Goal: Task Accomplishment & Management: Use online tool/utility

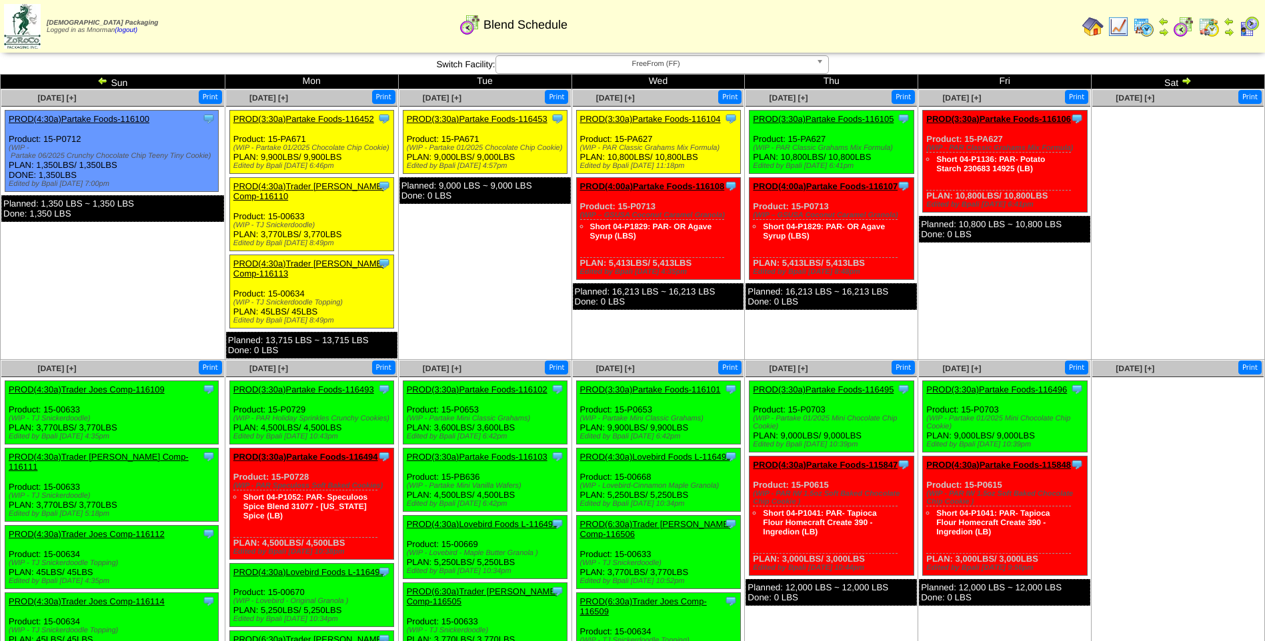
click at [1115, 23] on img at bounding box center [1117, 26] width 21 height 21
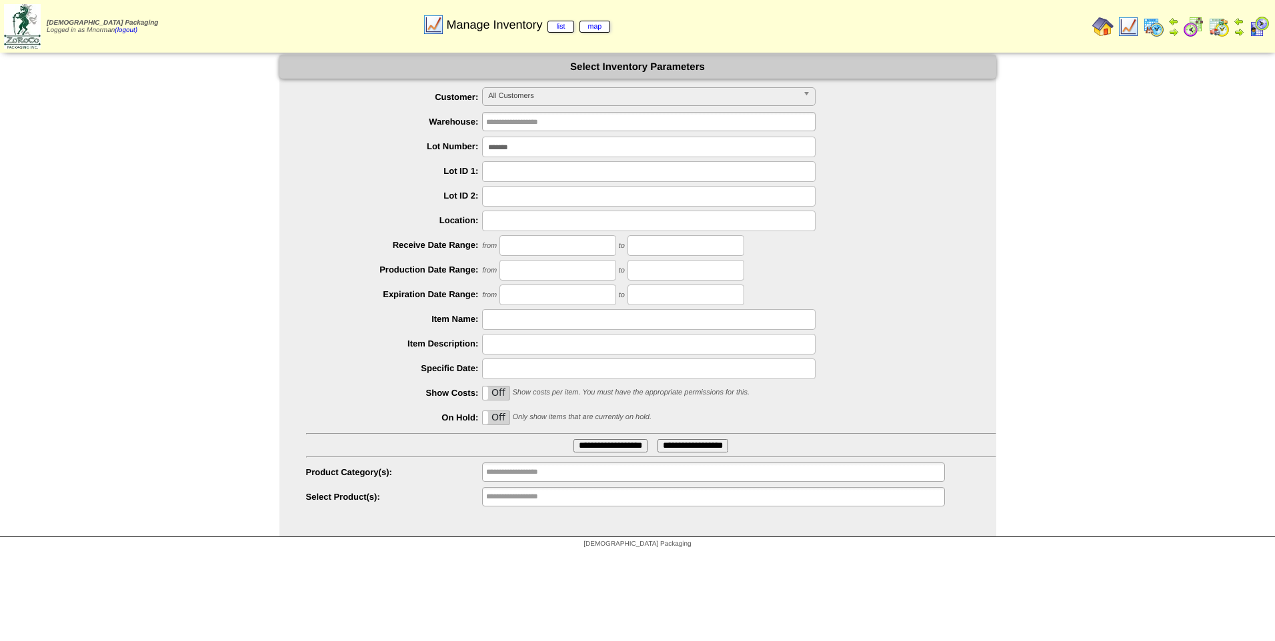
drag, startPoint x: 541, startPoint y: 154, endPoint x: 427, endPoint y: 156, distance: 114.0
click at [427, 156] on div "*******" at bounding box center [651, 147] width 690 height 21
click at [513, 99] on span "All Customers" at bounding box center [642, 96] width 309 height 16
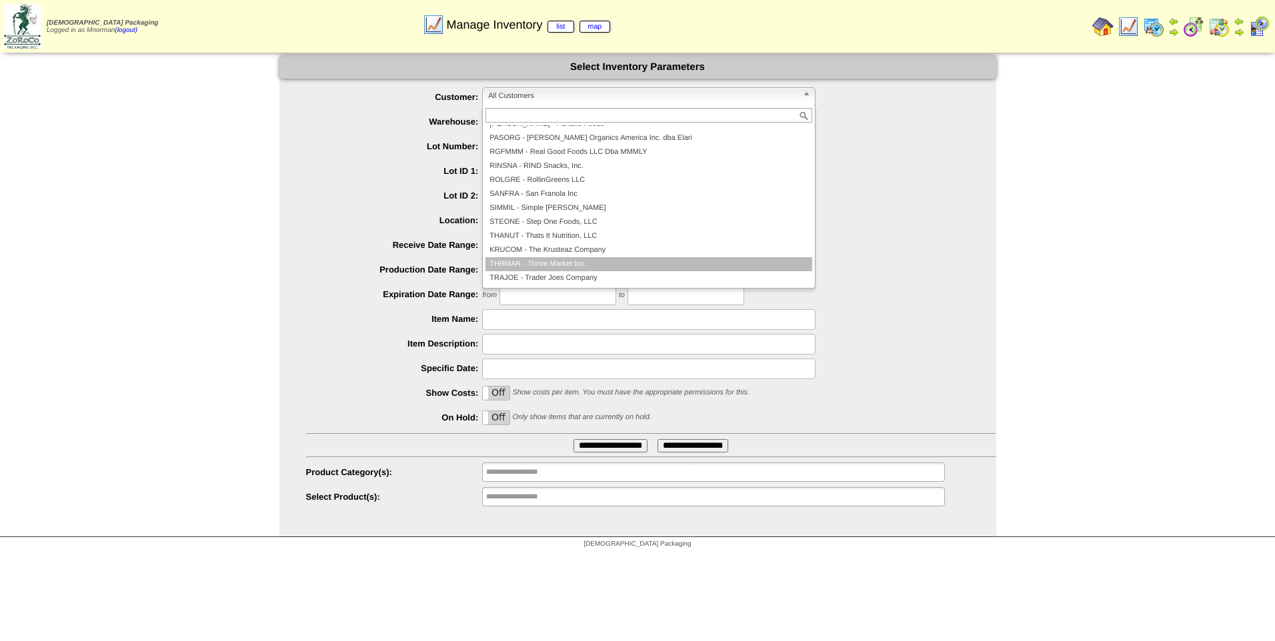
scroll to position [221, 0]
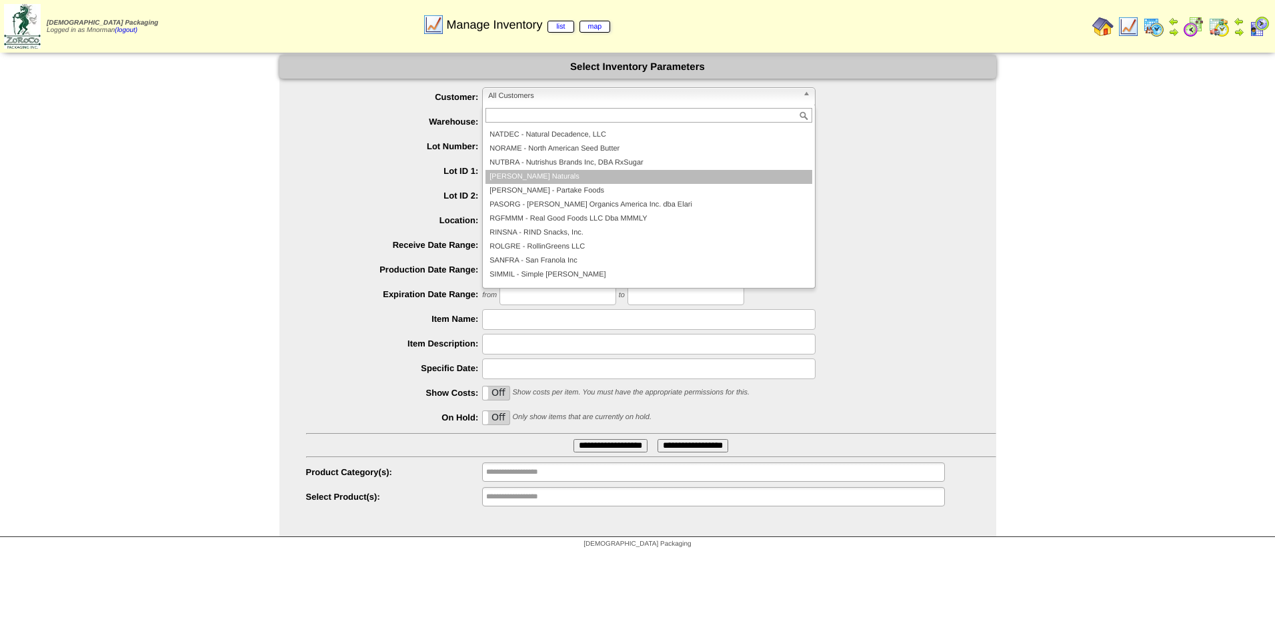
click at [591, 181] on li "OTTONA - Ottos Naturals" at bounding box center [648, 177] width 327 height 14
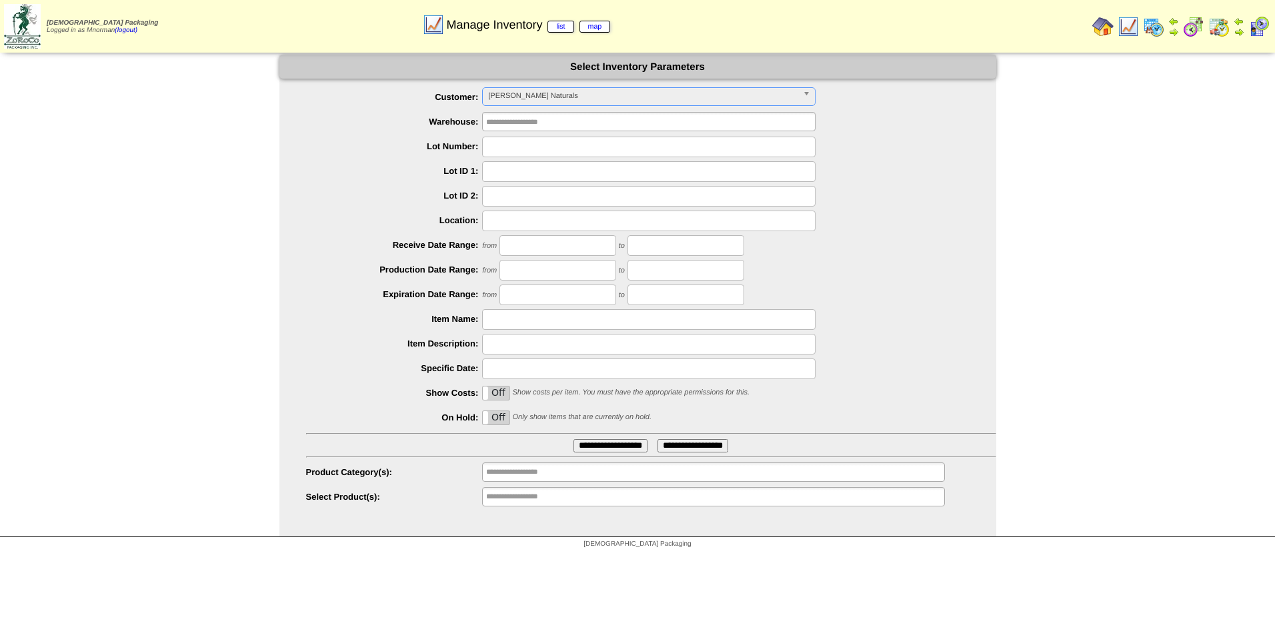
click at [588, 448] on input "**********" at bounding box center [610, 445] width 74 height 13
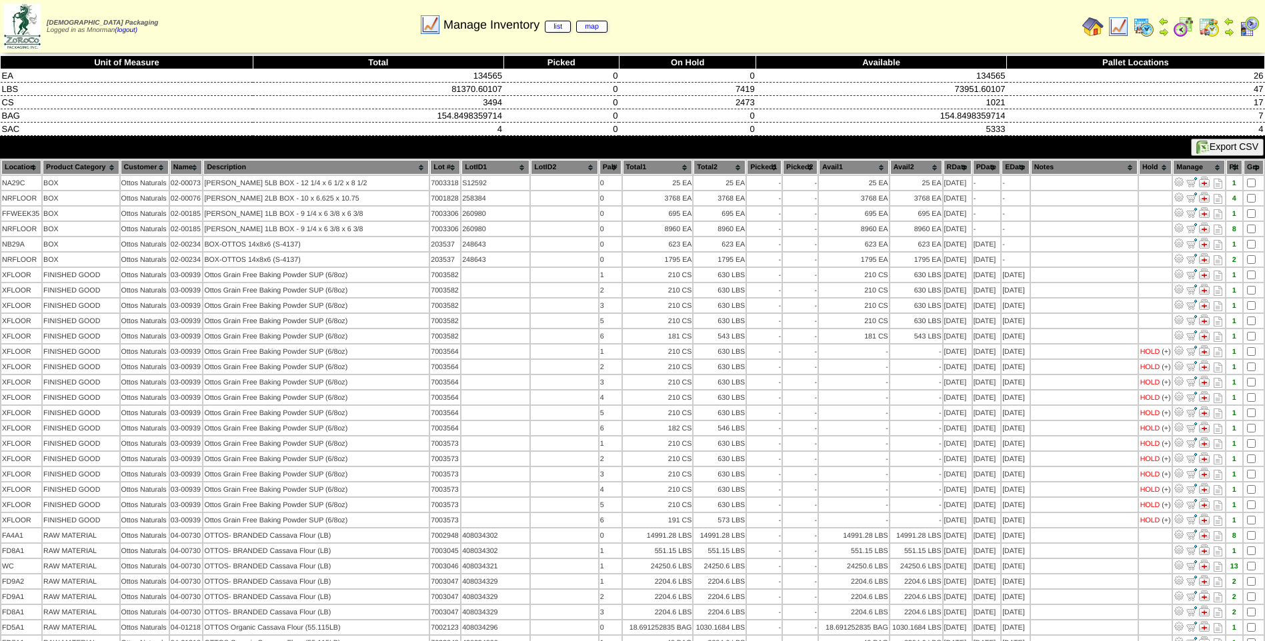
click at [975, 171] on th "PDate" at bounding box center [986, 167] width 27 height 15
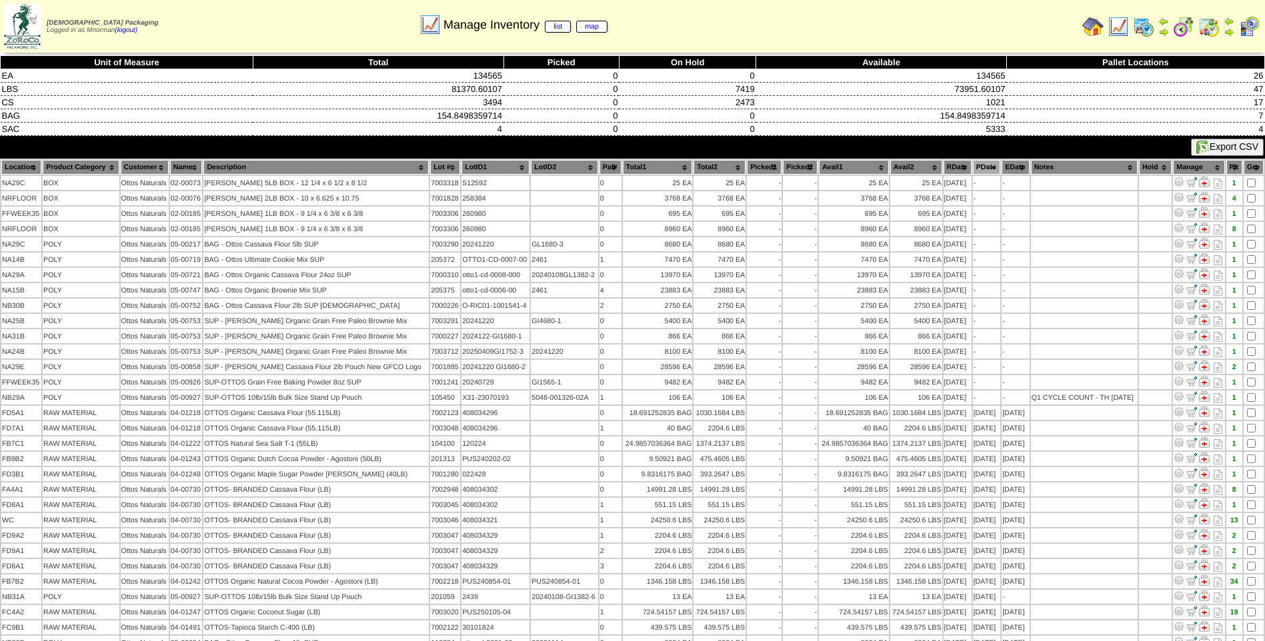
click at [975, 171] on th "PDate" at bounding box center [986, 167] width 27 height 15
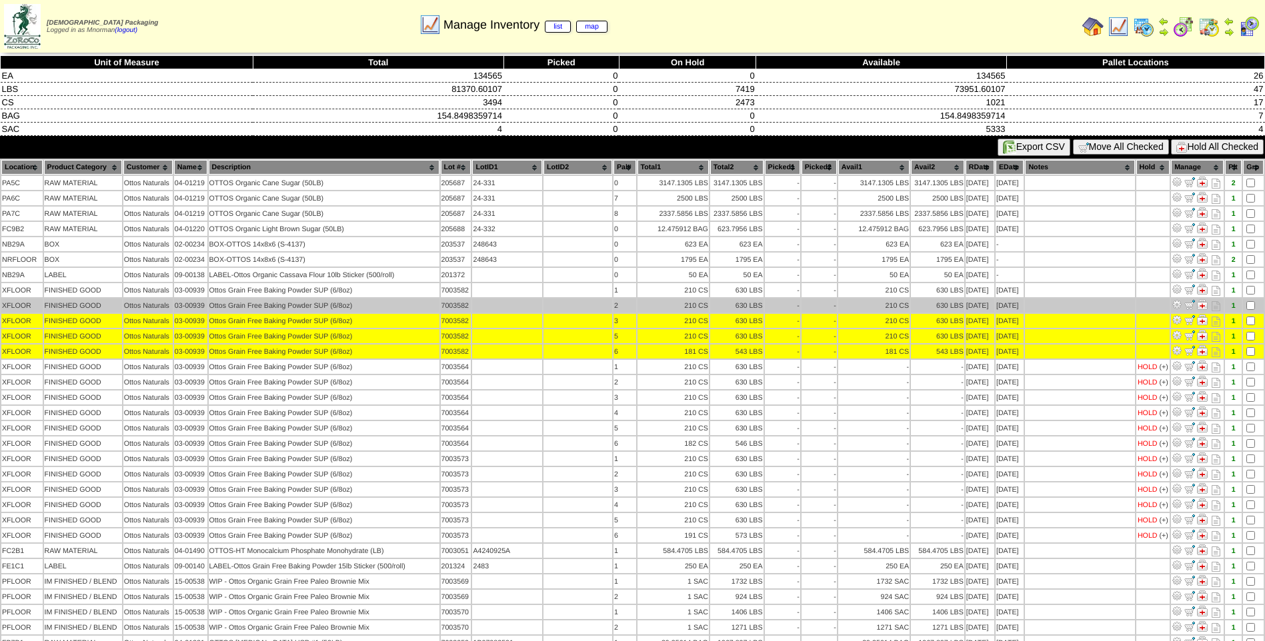
click at [1253, 311] on td at bounding box center [1253, 306] width 21 height 14
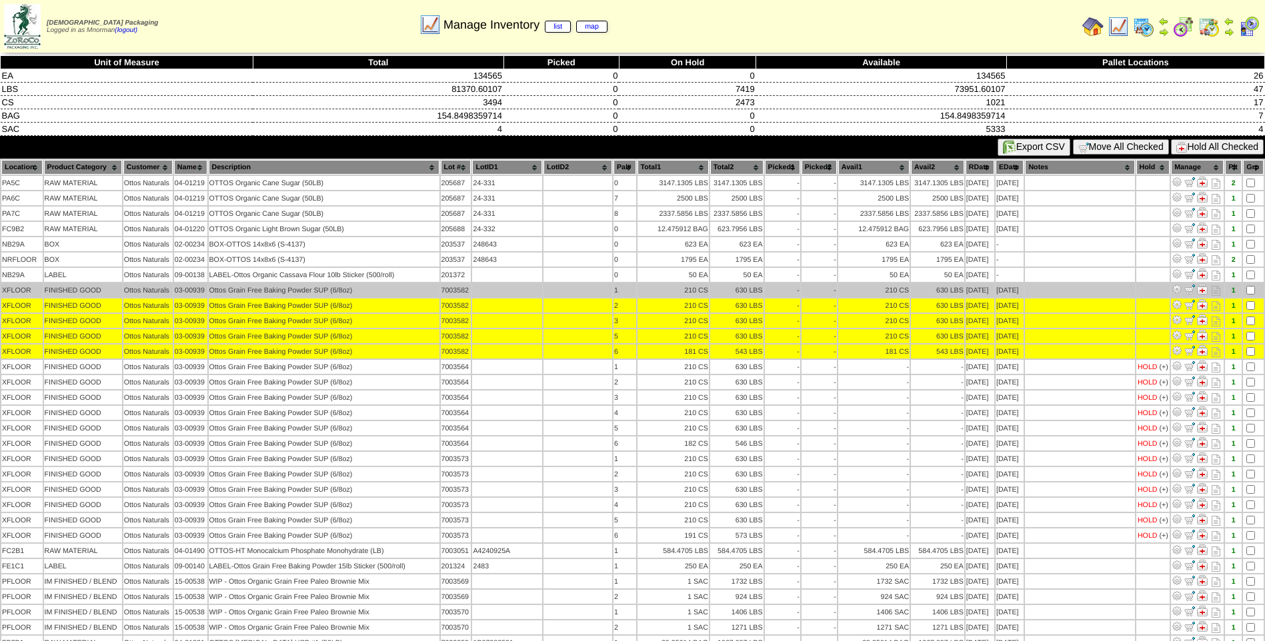
click at [1254, 295] on td at bounding box center [1253, 290] width 21 height 14
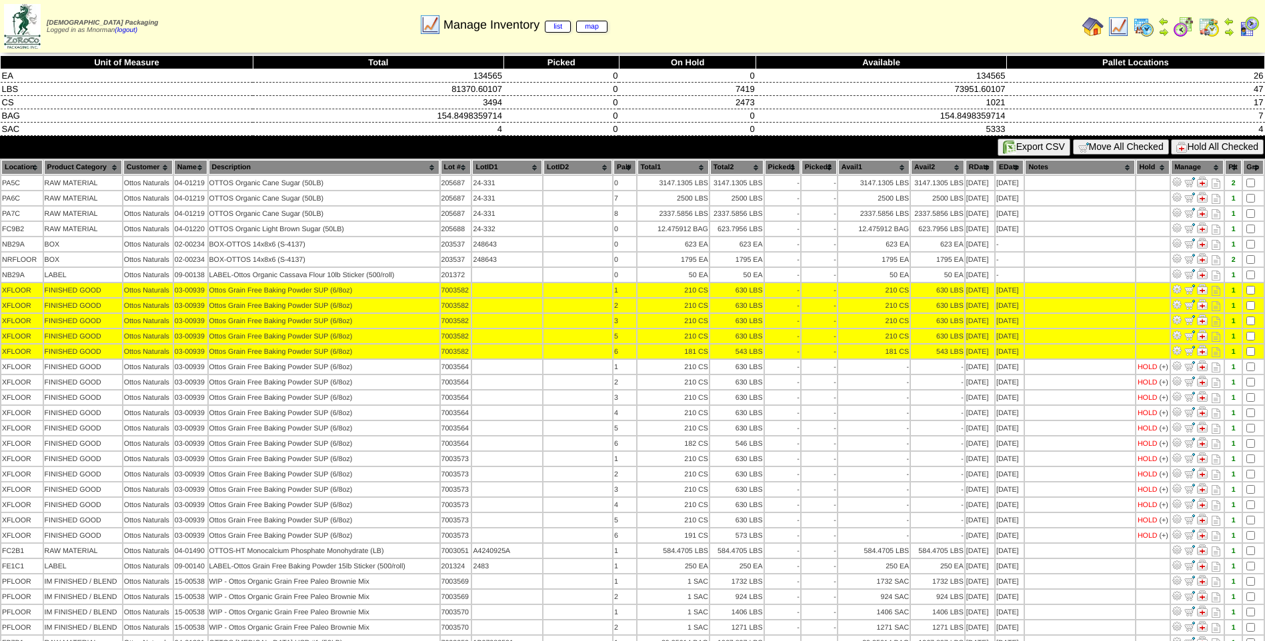
click at [1217, 149] on button "Hold All Checked" at bounding box center [1217, 146] width 93 height 15
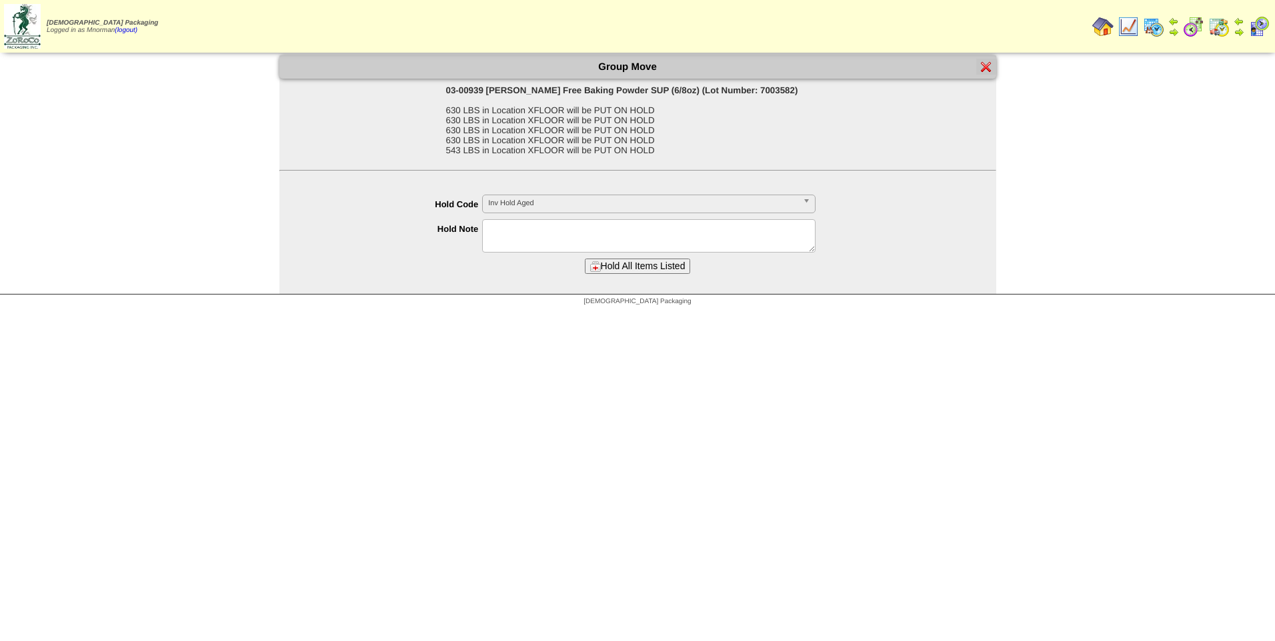
click at [682, 211] on link "Inv Hold Aged" at bounding box center [648, 204] width 333 height 19
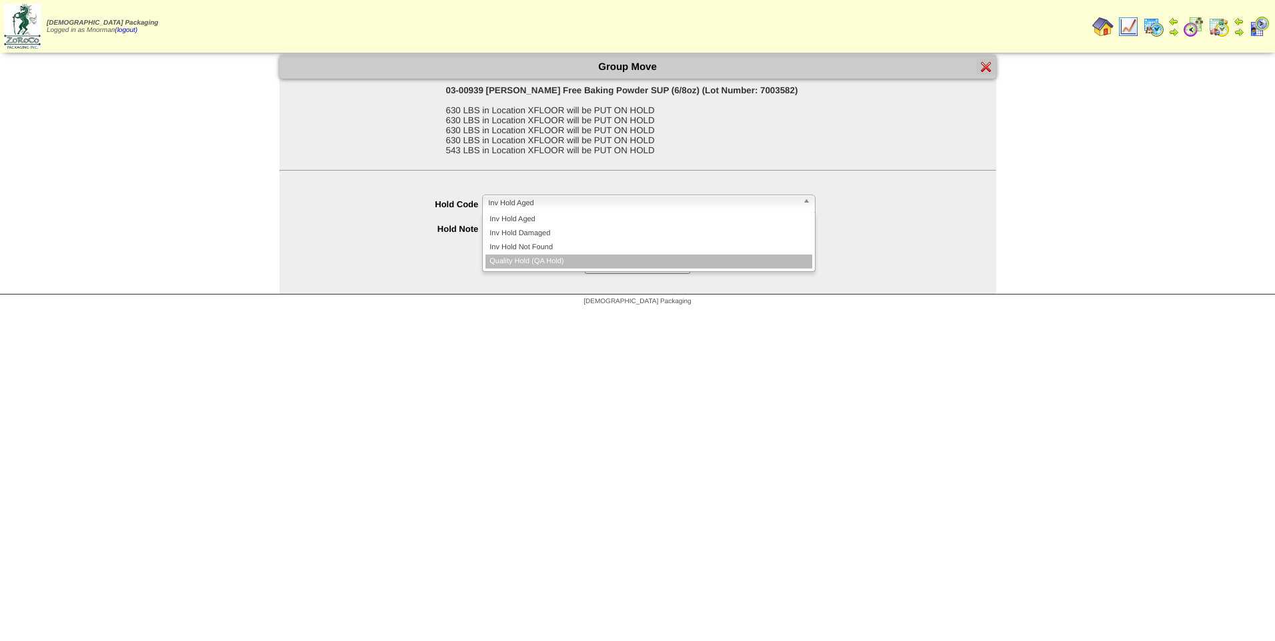
click at [613, 259] on li "Quality Hold (QA Hold)" at bounding box center [648, 262] width 327 height 14
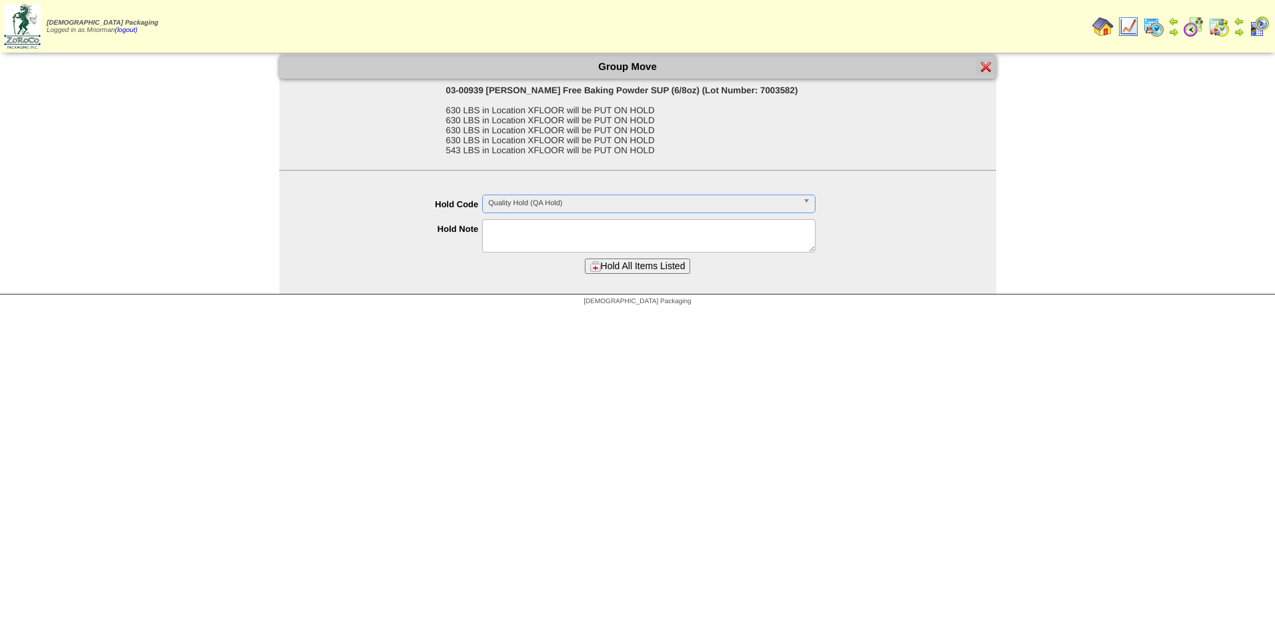
click at [620, 240] on textarea at bounding box center [648, 235] width 333 height 33
type textarea "**********"
click at [639, 267] on button "Hold All Items Listed" at bounding box center [638, 266] width 106 height 15
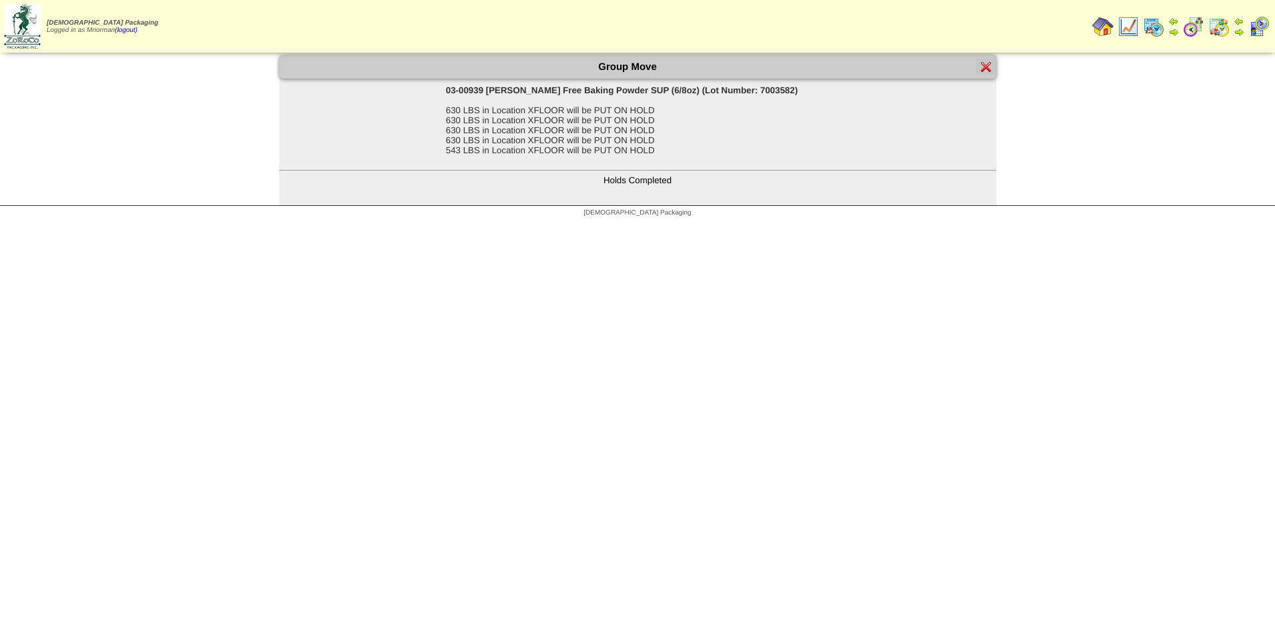
click at [985, 67] on img at bounding box center [986, 66] width 11 height 11
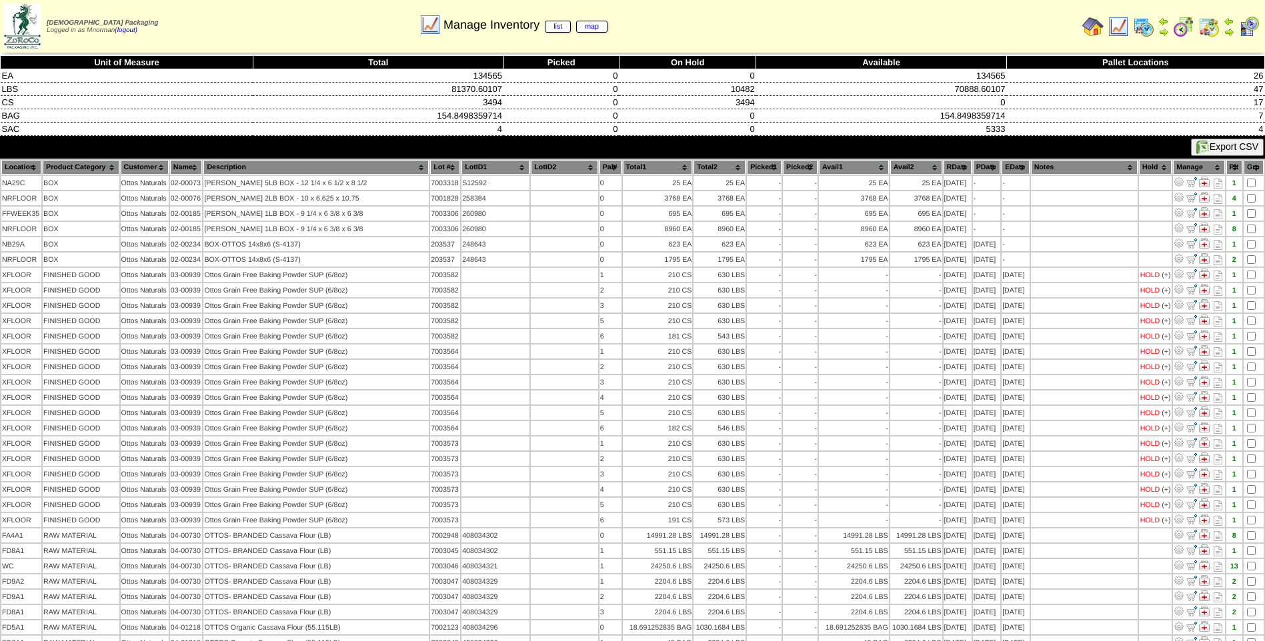
click at [977, 167] on th "PDate" at bounding box center [986, 167] width 27 height 15
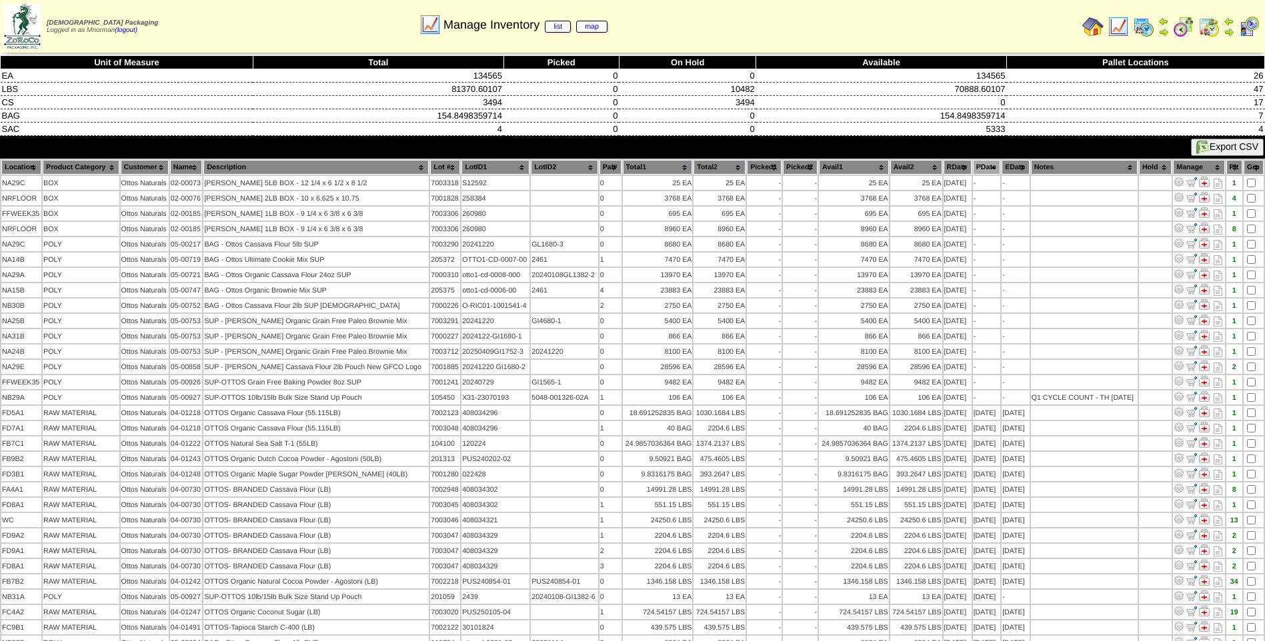
click at [977, 167] on th "PDate" at bounding box center [986, 167] width 27 height 15
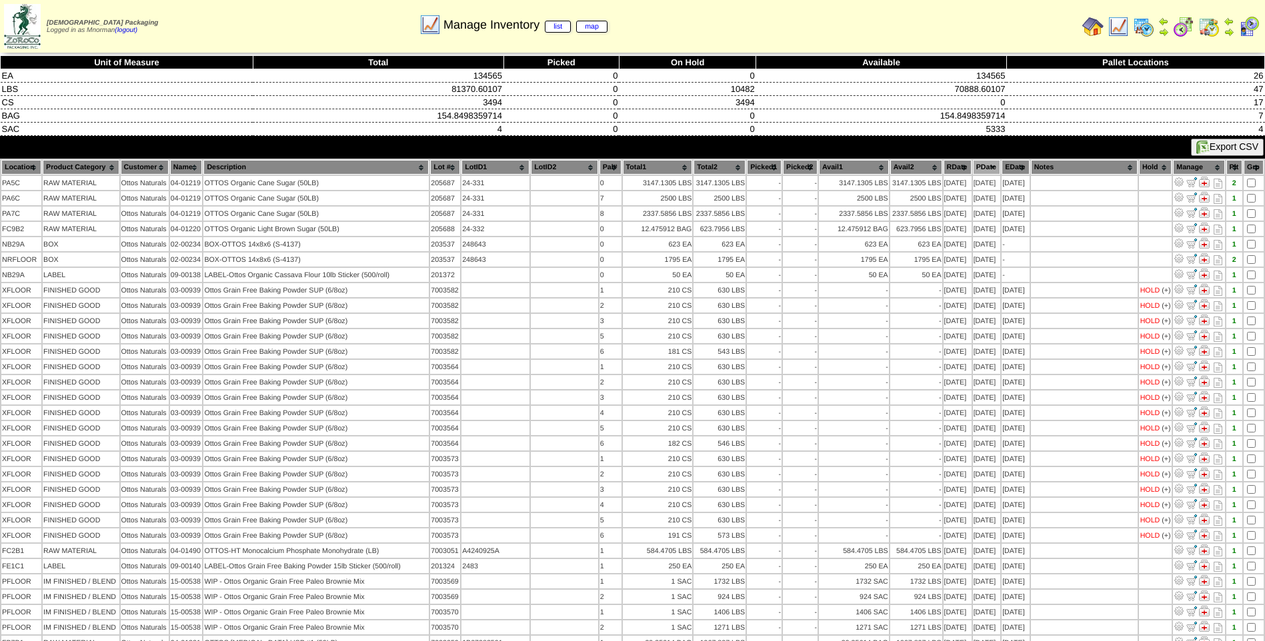
click at [1206, 24] on img at bounding box center [1208, 26] width 21 height 21
